Goal: Download file/media

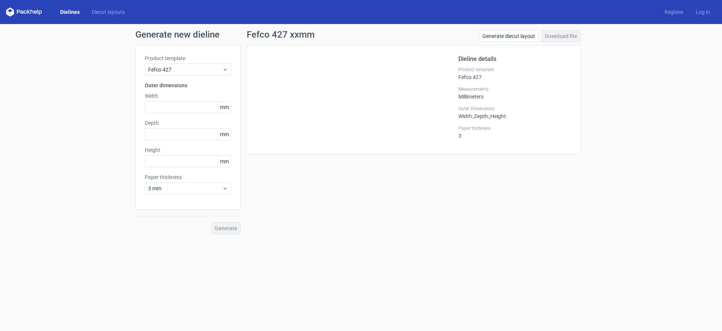
click at [172, 99] on label "Width" at bounding box center [188, 96] width 87 height 8
click at [172, 103] on input "text" at bounding box center [188, 107] width 87 height 12
type input "220"
type input "170"
type input "90"
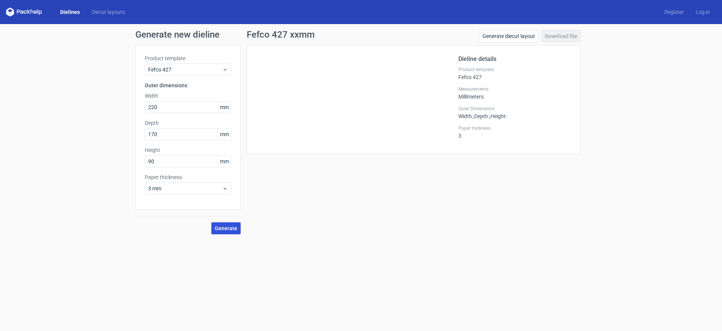
click at [226, 230] on span "Generate" at bounding box center [226, 228] width 23 height 5
click at [567, 38] on link "Download file" at bounding box center [561, 36] width 39 height 12
click at [358, 142] on icon at bounding box center [352, 136] width 181 height 150
click at [377, 126] on icon at bounding box center [352, 136] width 181 height 150
